Goal: Transaction & Acquisition: Purchase product/service

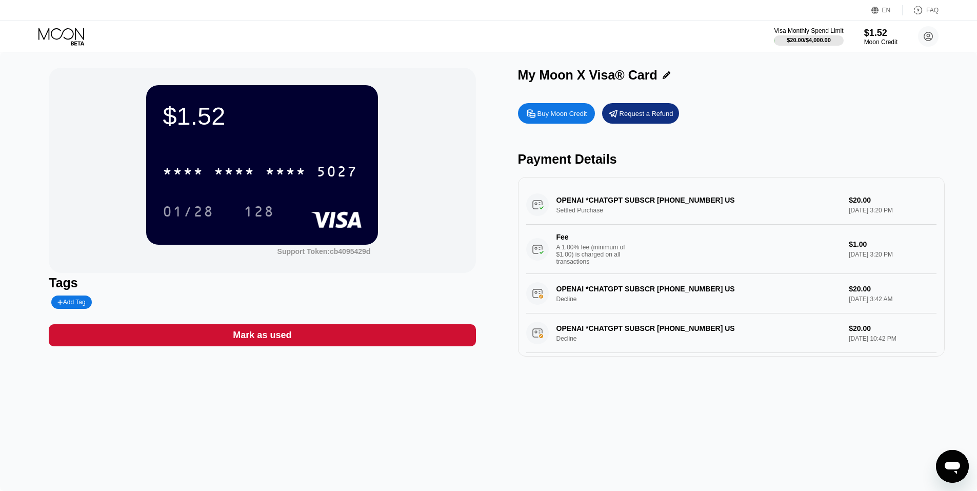
click at [70, 31] on icon at bounding box center [62, 37] width 48 height 18
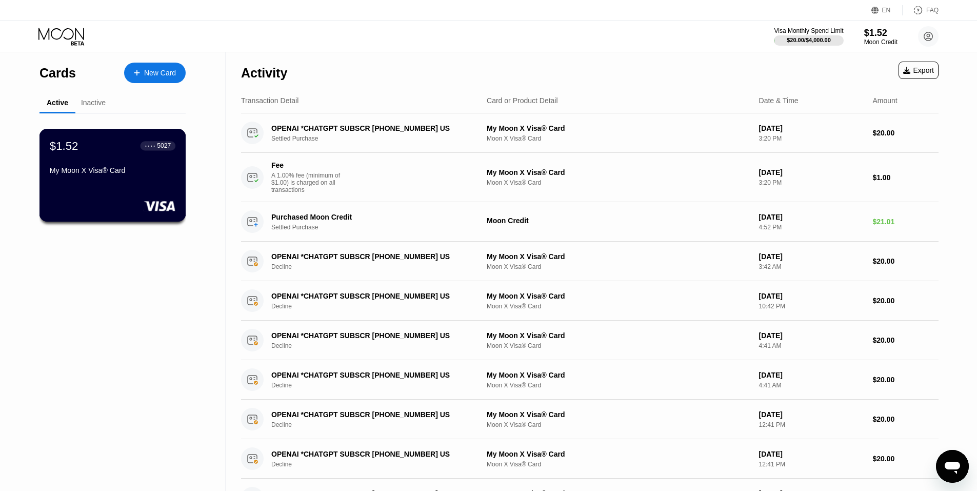
click at [87, 173] on div "My Moon X Visa® Card" at bounding box center [113, 170] width 126 height 8
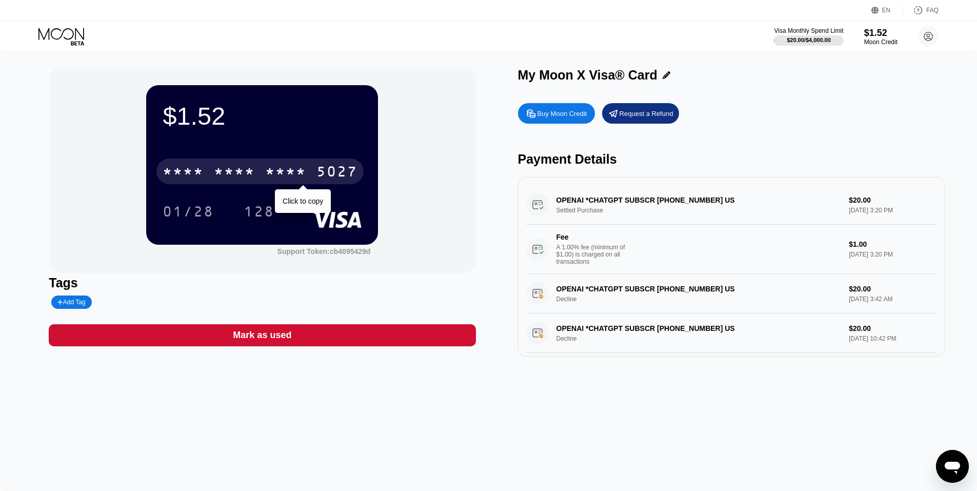
click at [292, 178] on div "* * * *" at bounding box center [285, 173] width 41 height 16
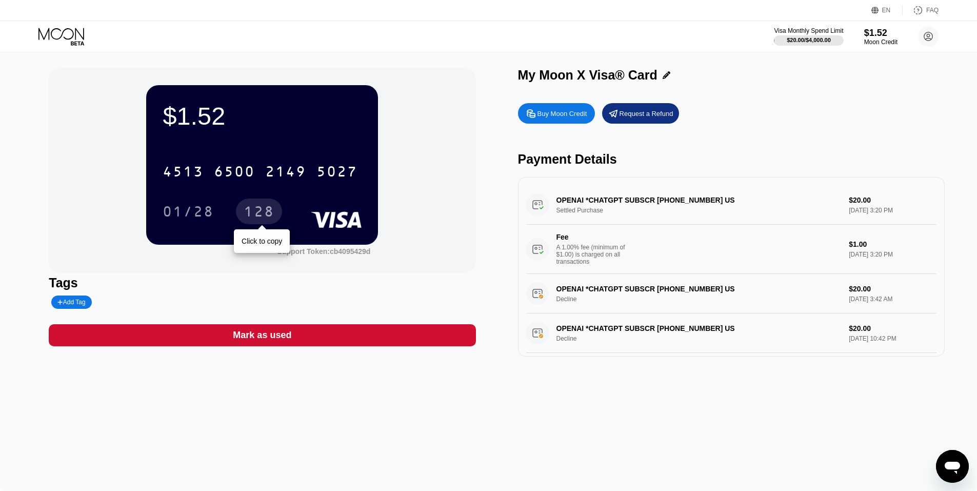
click at [262, 215] on div "128" at bounding box center [259, 213] width 31 height 16
click at [26, 91] on div "$1.52 4513 6500 2149 5027 01/28 128 Support Token: cb4095429d Tags Add Tag Mark…" at bounding box center [488, 271] width 977 height 439
click at [879, 39] on div "Moon Credit" at bounding box center [881, 41] width 34 height 7
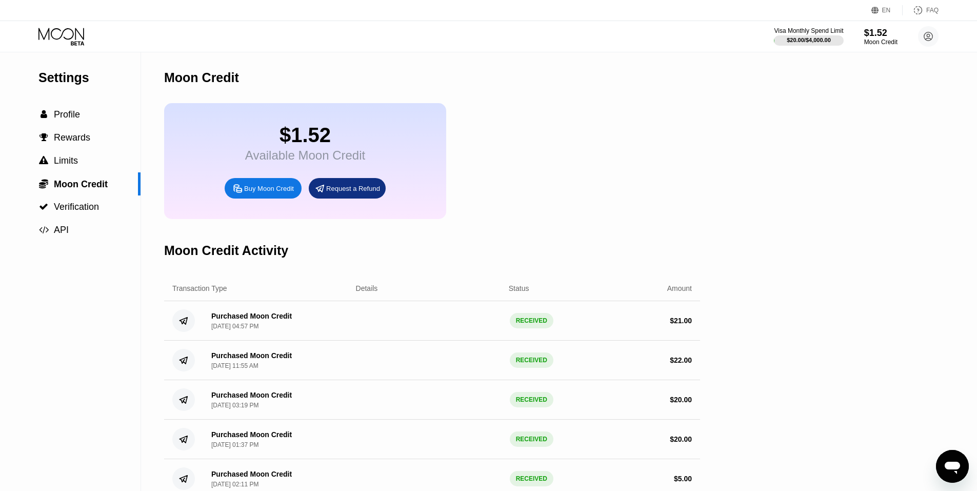
click at [272, 192] on div "Buy Moon Credit" at bounding box center [269, 188] width 50 height 9
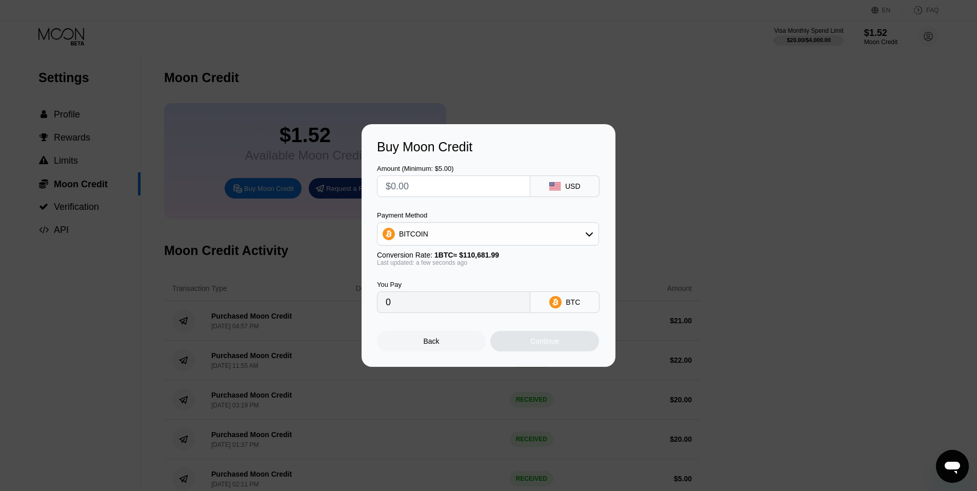
click at [440, 185] on input "text" at bounding box center [454, 186] width 136 height 21
type input "$2"
type input "0.00001807"
type input "$20"
type input "0.00018070"
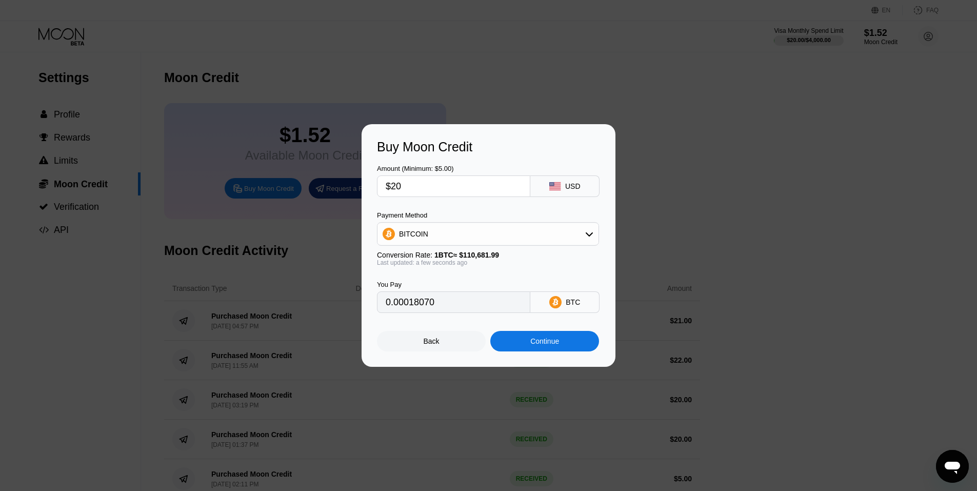
type input "$20"
click at [439, 240] on div "BITCOIN" at bounding box center [487, 234] width 221 height 21
click at [426, 286] on span "USDT on TRON" at bounding box center [428, 285] width 52 height 8
type input "20.20"
click at [585, 342] on div "Continue" at bounding box center [544, 341] width 109 height 21
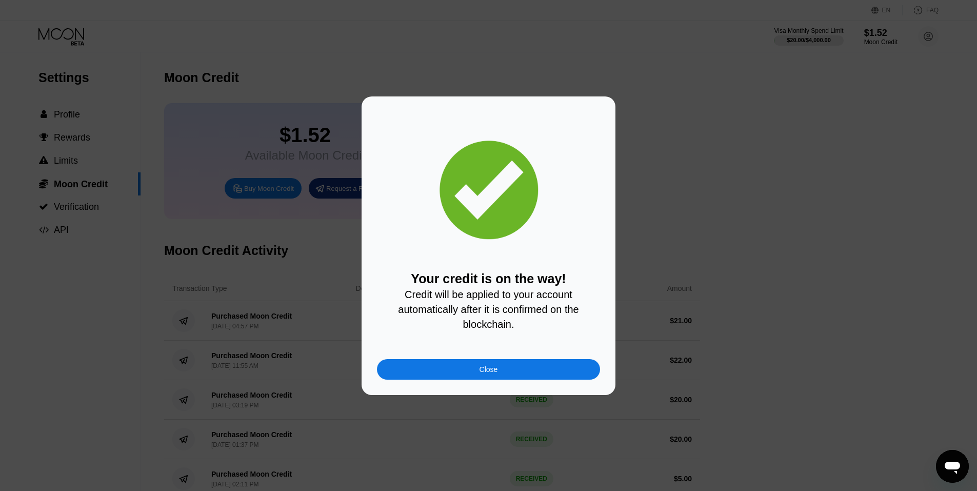
click at [483, 379] on div "Close" at bounding box center [488, 369] width 223 height 21
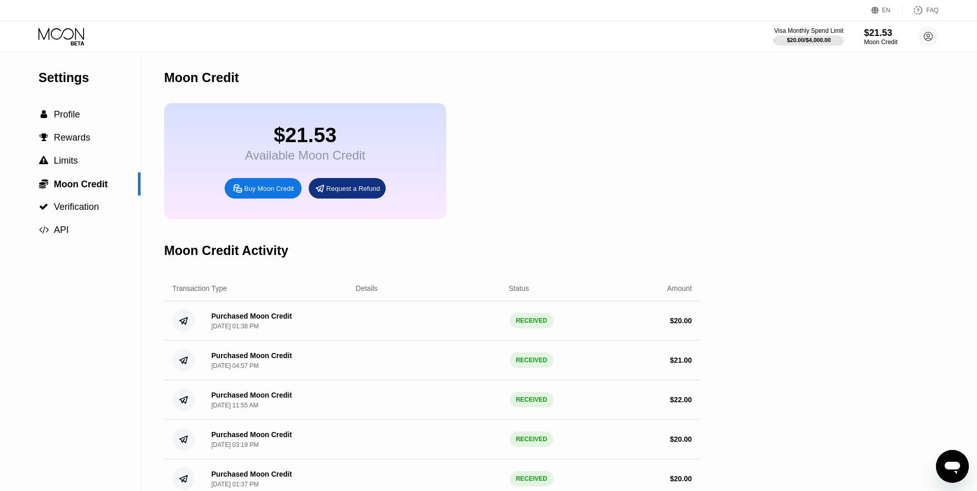
click at [55, 25] on div "Visa Monthly Spend Limit $20.00 / $4,000.00 $21.53 Moon Credit Mohamed Zandar y…" at bounding box center [488, 36] width 977 height 31
click at [55, 27] on div "Visa Monthly Spend Limit $20.00 / $4,000.00 $21.53 Moon Credit Mohamed Zandar y…" at bounding box center [488, 36] width 977 height 31
click at [57, 33] on icon at bounding box center [62, 37] width 48 height 18
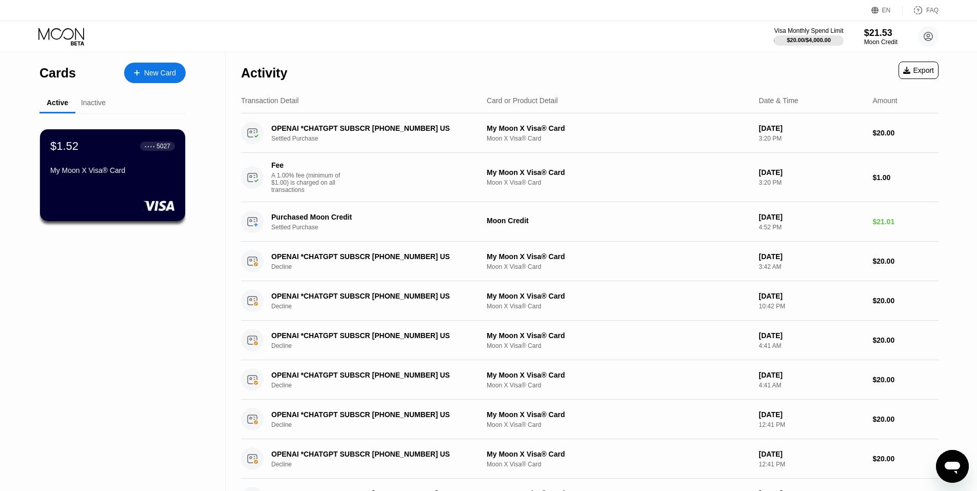
click at [154, 71] on div "New Card" at bounding box center [160, 73] width 32 height 9
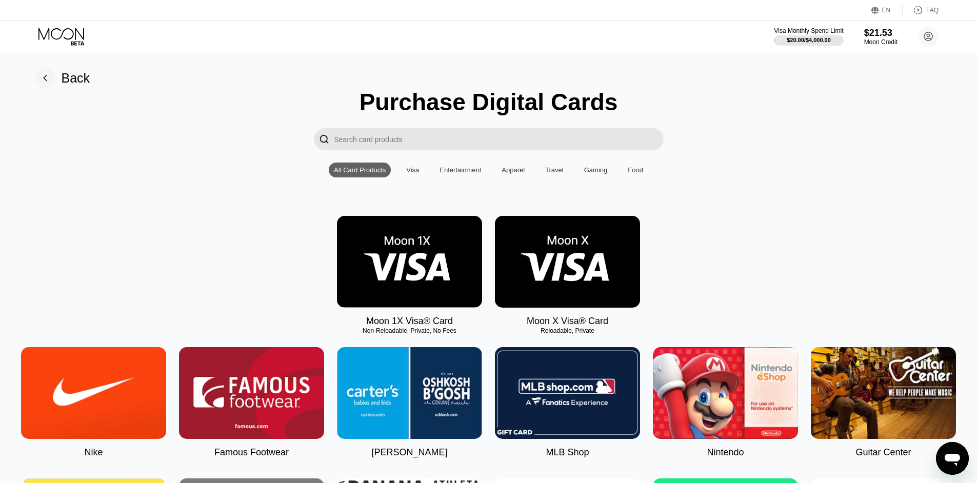
click at [62, 34] on icon at bounding box center [62, 37] width 48 height 18
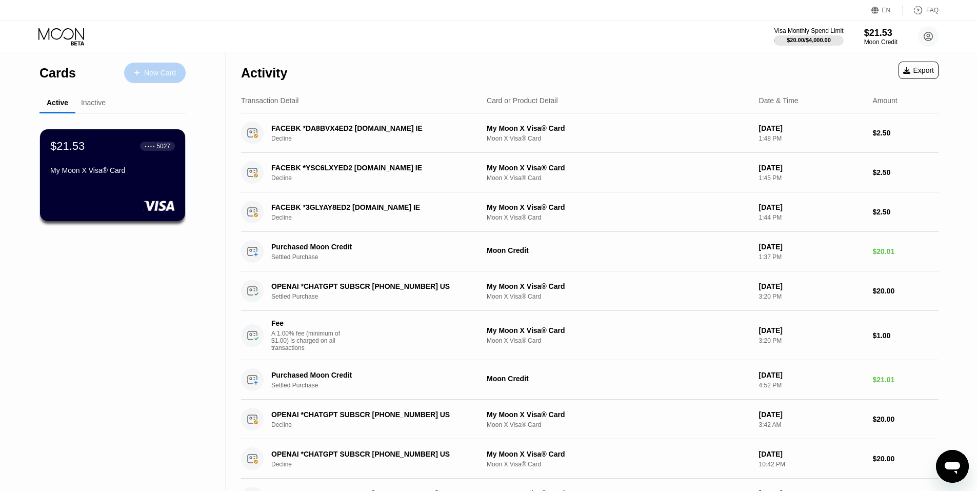
click at [142, 71] on div at bounding box center [142, 73] width 4 height 9
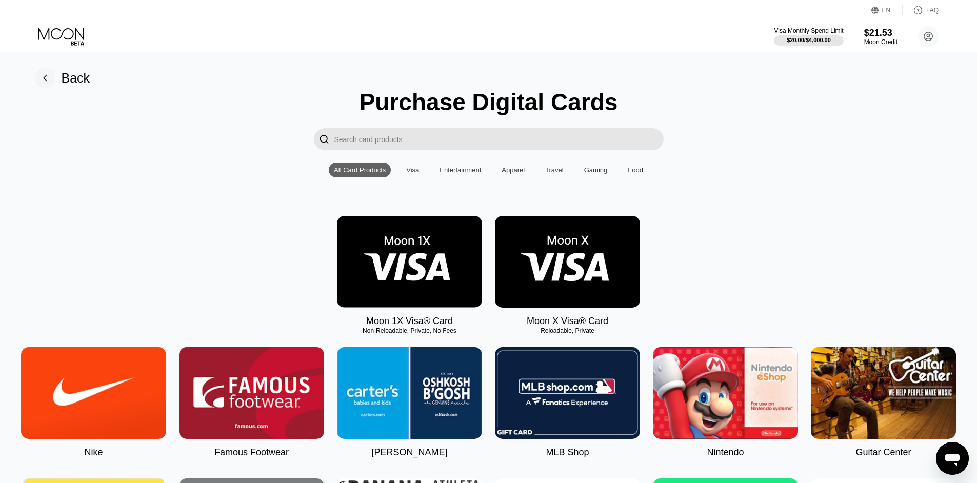
click at [377, 288] on img at bounding box center [409, 262] width 145 height 92
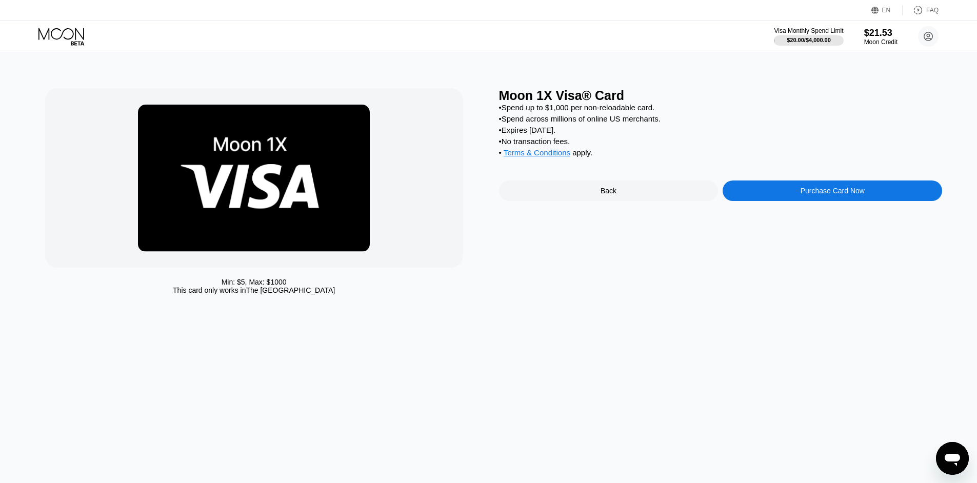
click at [817, 195] on div "Purchase Card Now" at bounding box center [833, 191] width 64 height 8
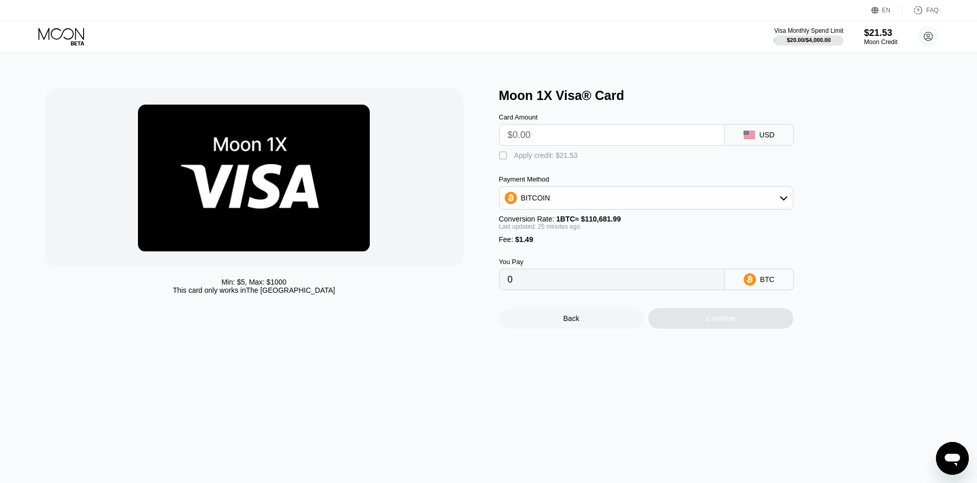
click at [631, 204] on div "BITCOIN" at bounding box center [646, 198] width 293 height 21
click at [559, 253] on span "USDT on TRON" at bounding box center [550, 249] width 52 height 8
click at [504, 157] on div "" at bounding box center [504, 156] width 10 height 10
click at [575, 208] on div "USDT on TRON" at bounding box center [646, 198] width 293 height 21
click at [475, 223] on div "Min: $ 5 , Max: $ 1000 This card only works in The United States" at bounding box center [267, 208] width 444 height 241
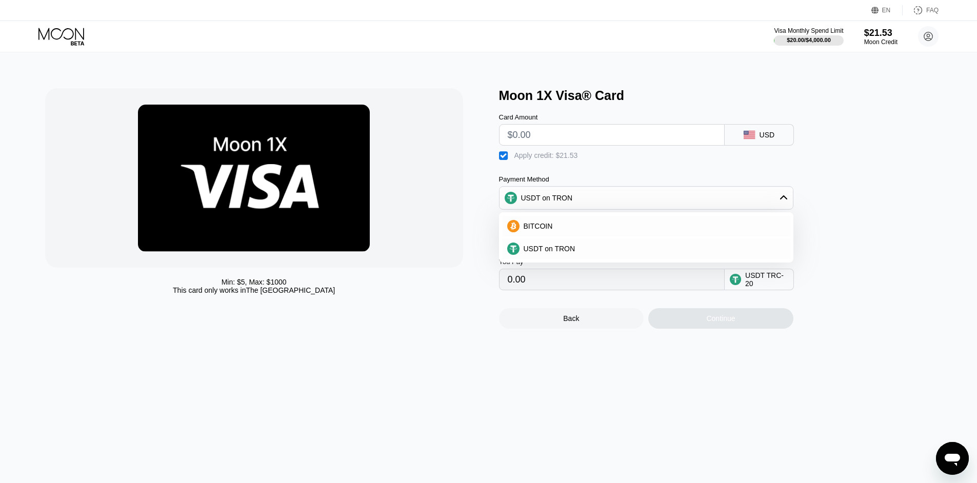
click at [492, 196] on div "Min: $ 5 , Max: $ 1000 This card only works in The United States Moon 1X Visa® …" at bounding box center [488, 208] width 887 height 241
click at [538, 230] on span "BITCOIN" at bounding box center [538, 226] width 29 height 8
type input "0"
click at [561, 200] on div "BITCOIN" at bounding box center [646, 198] width 293 height 21
click at [563, 138] on input "text" at bounding box center [612, 135] width 208 height 21
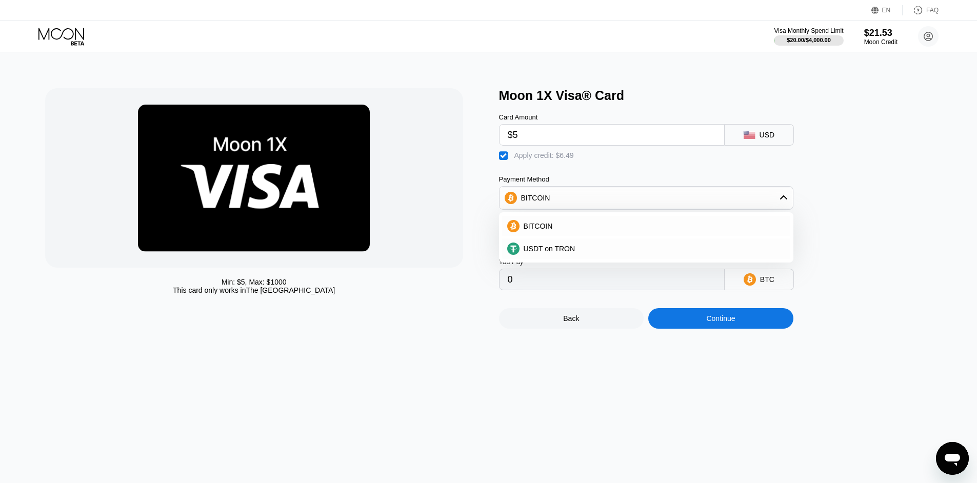
type input "$5"
click at [462, 294] on div "Min: $ 5 , Max: $ 1000 This card only works in The United States" at bounding box center [254, 286] width 418 height 16
click at [465, 292] on div "Min: $ 5 , Max: $ 1000 This card only works in The United States" at bounding box center [267, 208] width 444 height 241
click at [696, 329] on div "Continue" at bounding box center [720, 318] width 145 height 21
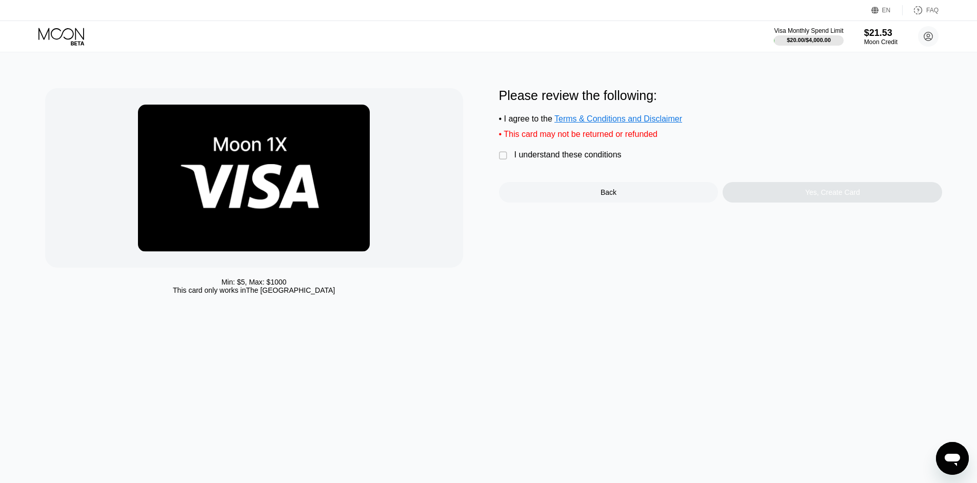
click at [504, 161] on div "" at bounding box center [504, 156] width 10 height 10
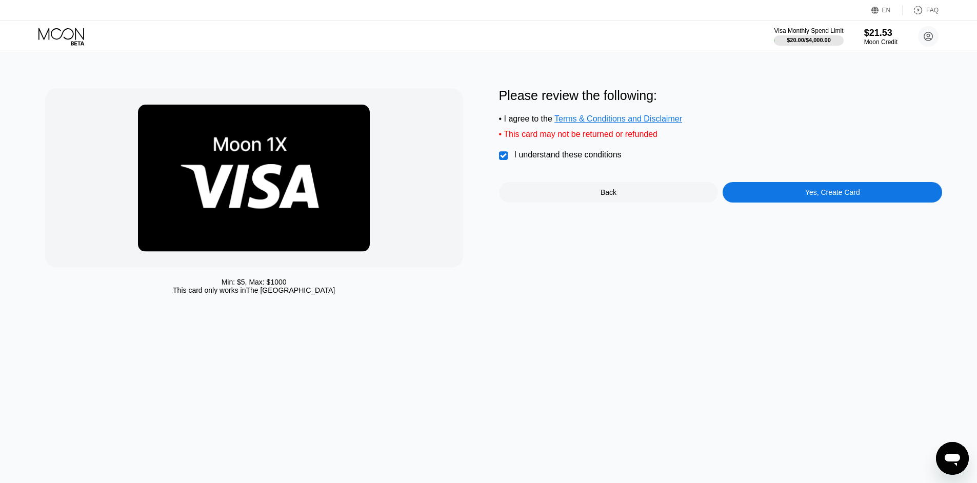
click at [845, 196] on div "Yes, Create Card" at bounding box center [832, 192] width 55 height 8
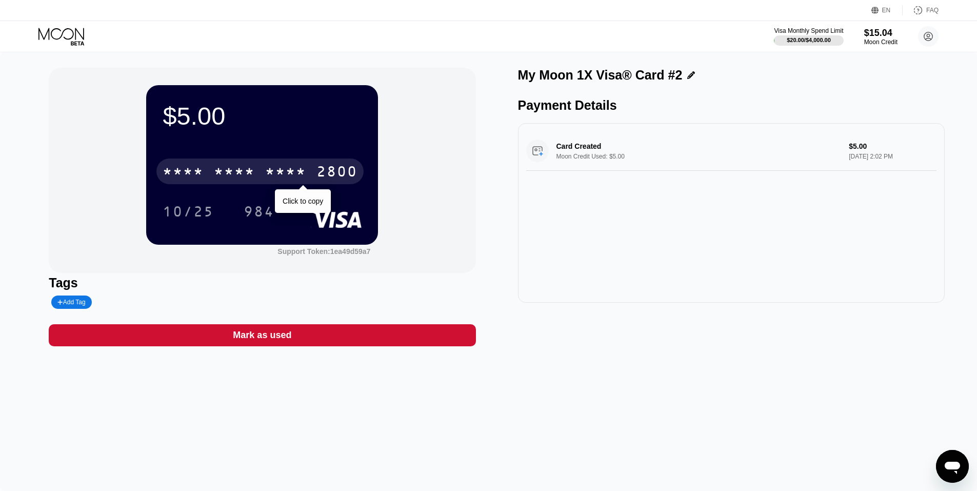
click at [262, 178] on div "* * * * * * * * * * * * 2800" at bounding box center [259, 171] width 207 height 26
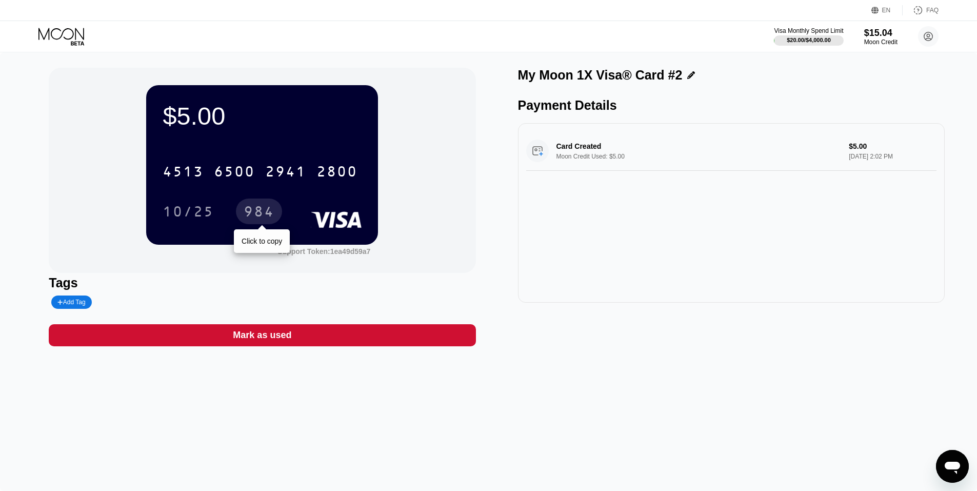
click at [257, 214] on div "984" at bounding box center [259, 213] width 31 height 16
click at [73, 34] on icon at bounding box center [61, 34] width 46 height 12
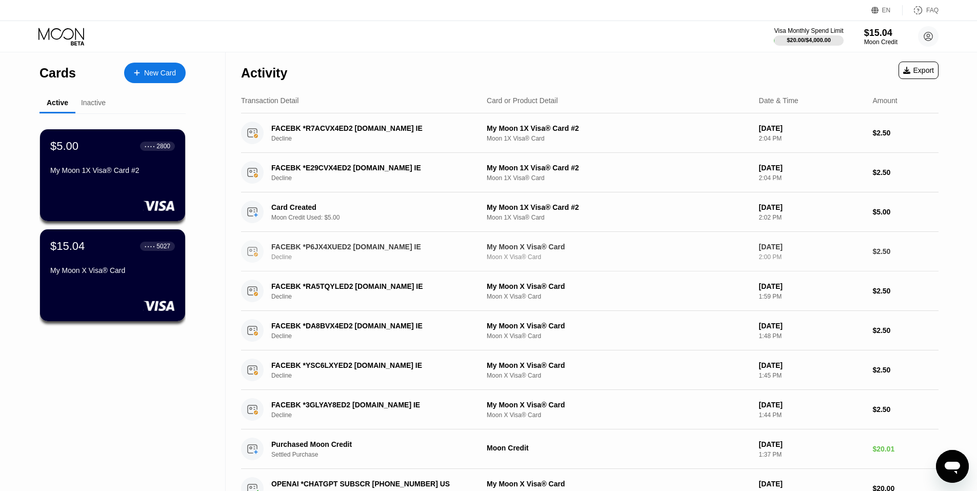
click at [292, 250] on div "FACEBK *P6JX4XUED2 [DOMAIN_NAME] IE" at bounding box center [370, 247] width 199 height 8
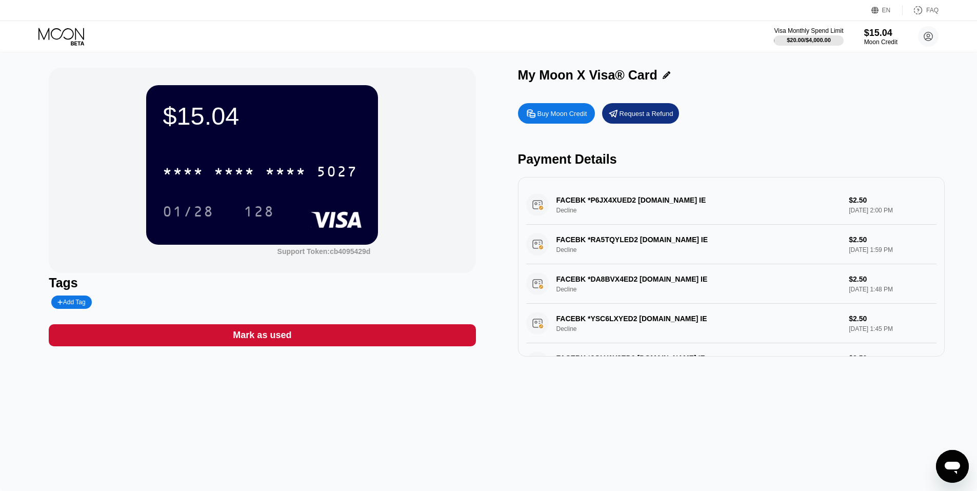
click at [633, 205] on div "FACEBK *P6JX4XUED2 [DOMAIN_NAME] IE Decline $2.50 [DATE] 2:00 PM" at bounding box center [731, 204] width 410 height 39
click at [78, 36] on icon at bounding box center [62, 37] width 48 height 18
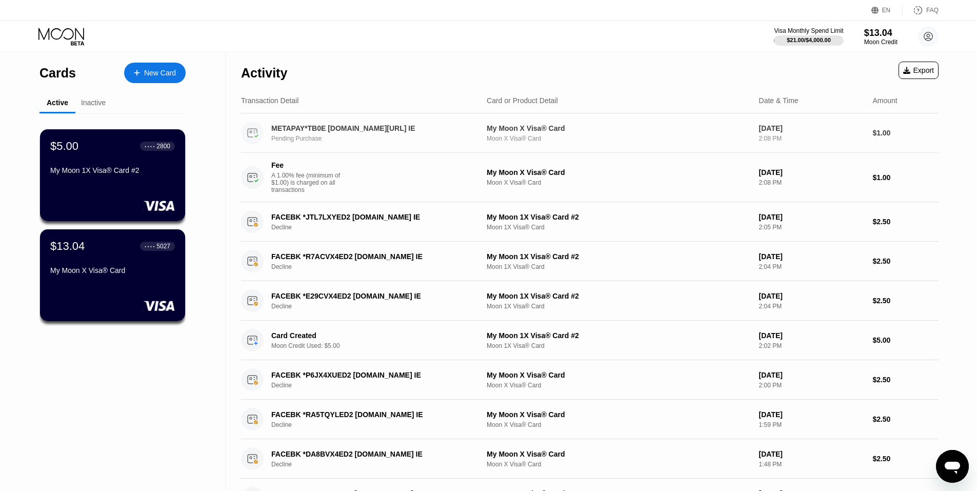
click at [325, 132] on div "METAPAY*TB0E [DOMAIN_NAME][URL] IE" at bounding box center [370, 128] width 199 height 8
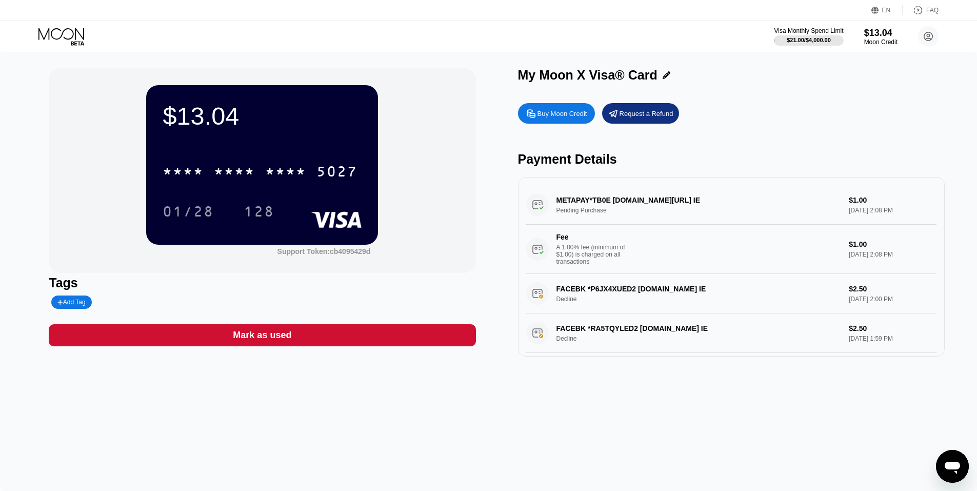
drag, startPoint x: 608, startPoint y: 203, endPoint x: 596, endPoint y: 210, distance: 14.1
click at [574, 210] on div "METAPAY*TB0E [DOMAIN_NAME][URL] IE Pending Purchase $1.00 [DATE] 2:08 PM Fee A …" at bounding box center [731, 229] width 410 height 89
drag, startPoint x: 516, startPoint y: 159, endPoint x: 576, endPoint y: 224, distance: 88.2
click at [591, 223] on div "$13.04 * * * * * * * * * * * * 5027 01/28 128 Support Token: cb4095429d Tags Ad…" at bounding box center [489, 212] width 880 height 289
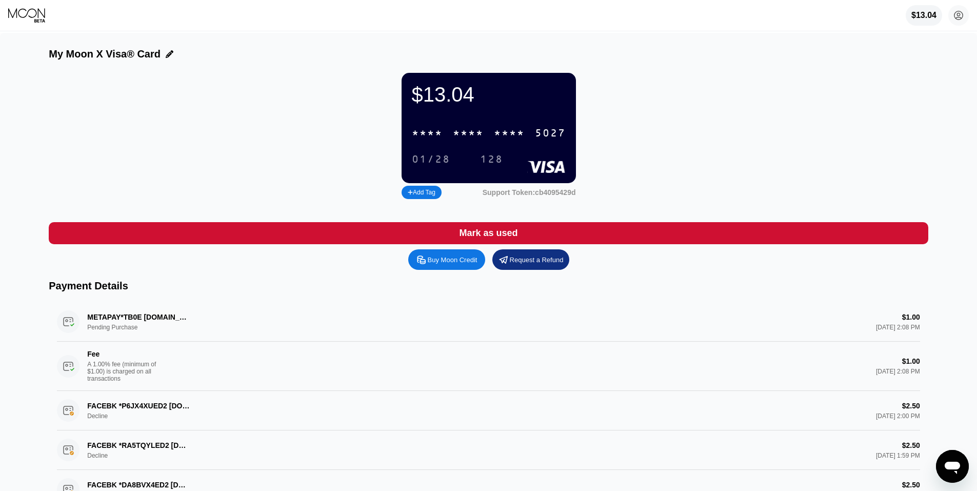
scroll to position [51, 0]
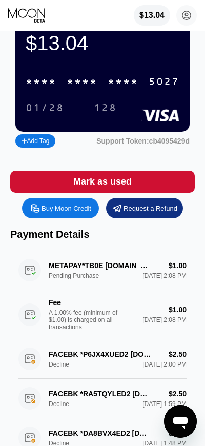
click at [68, 279] on div "METAPAY*TB0E [DOMAIN_NAME][URL] IE Pending Purchase $1.00 [DATE] 2:08 PM Fee A …" at bounding box center [102, 295] width 168 height 89
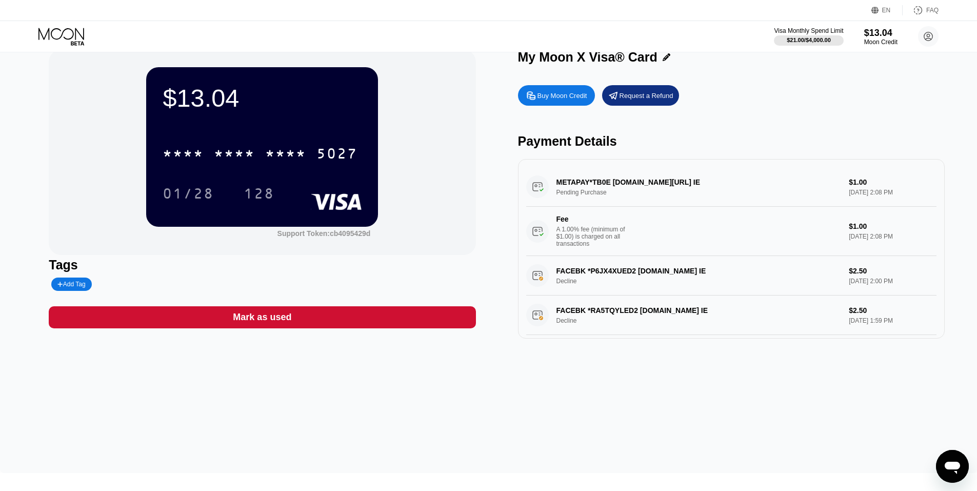
scroll to position [0, 0]
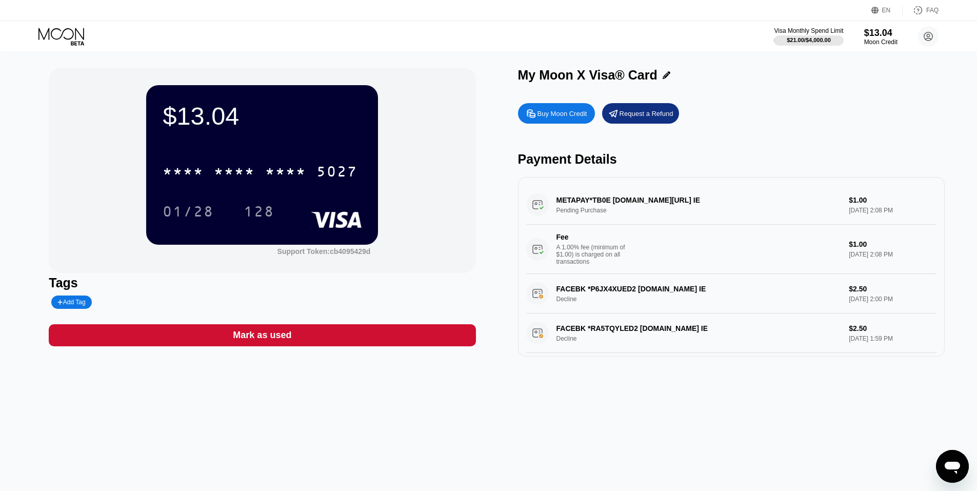
click at [76, 38] on icon at bounding box center [61, 34] width 46 height 12
